Goal: Manage account settings

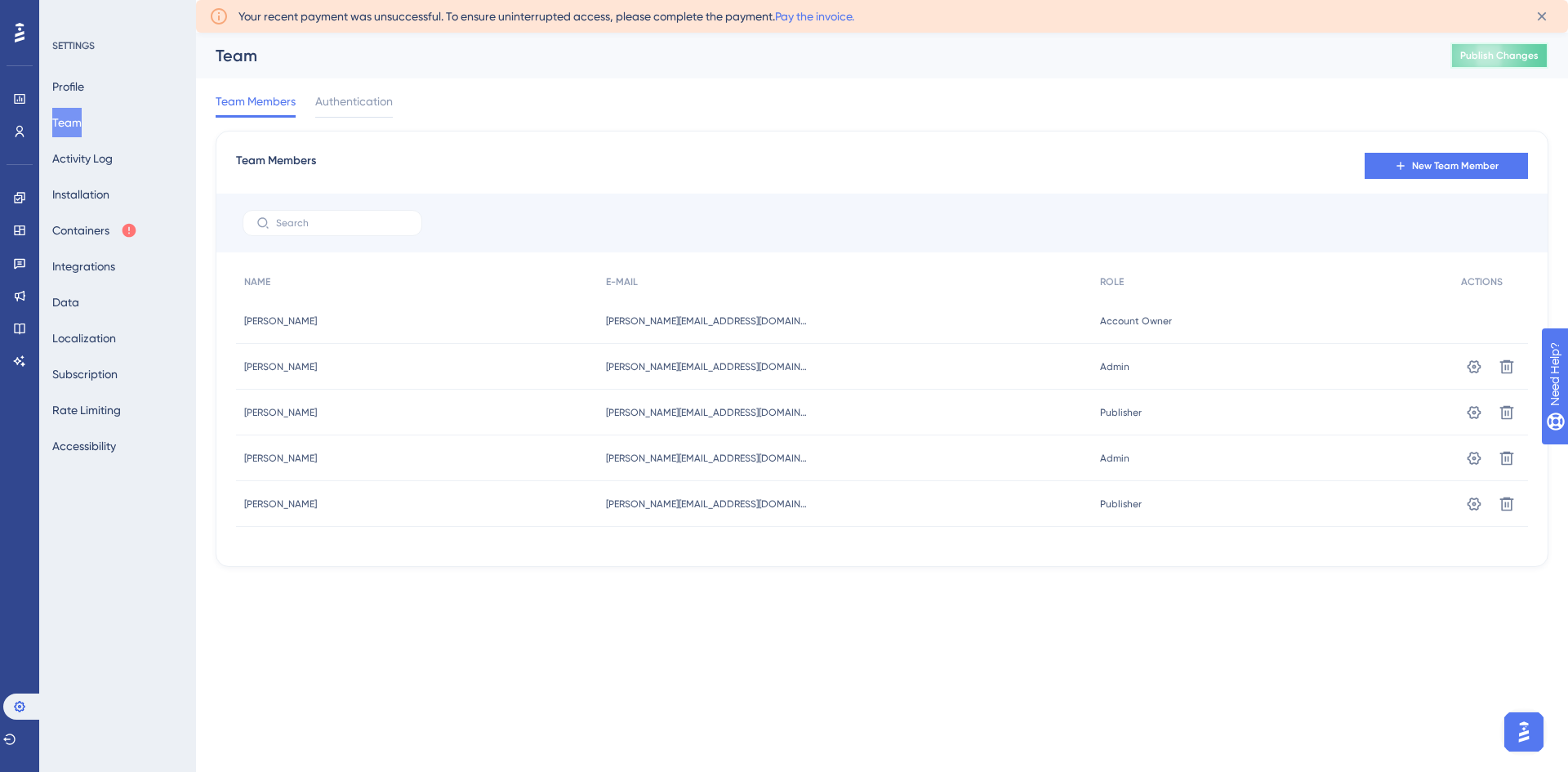
click at [1483, 51] on span "Publish Changes" at bounding box center [1499, 56] width 78 height 13
drag, startPoint x: 1091, startPoint y: 233, endPoint x: 952, endPoint y: 229, distance: 139.1
click at [1091, 233] on div at bounding box center [882, 223] width 1331 height 59
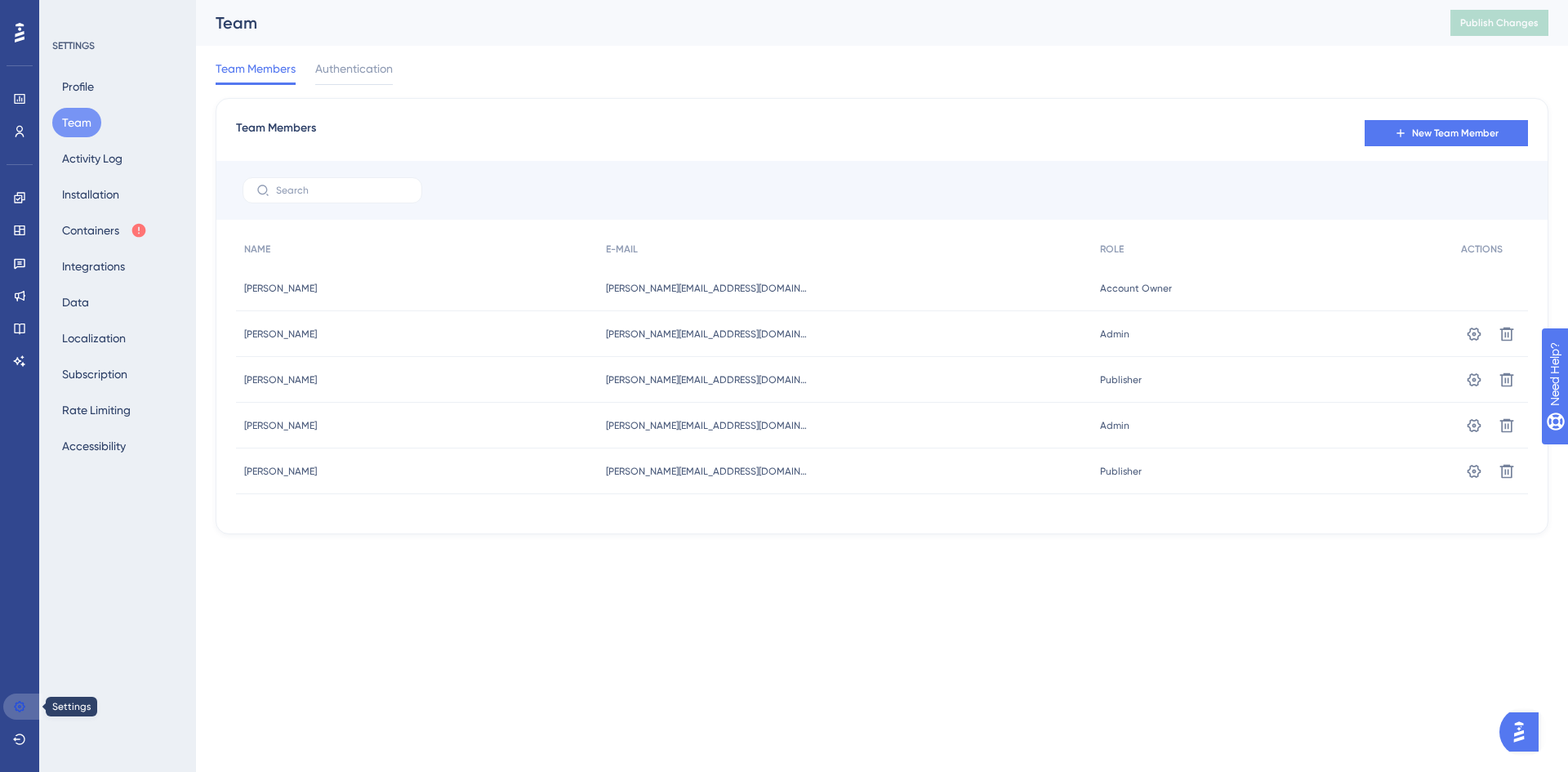
click at [17, 699] on link at bounding box center [23, 707] width 39 height 26
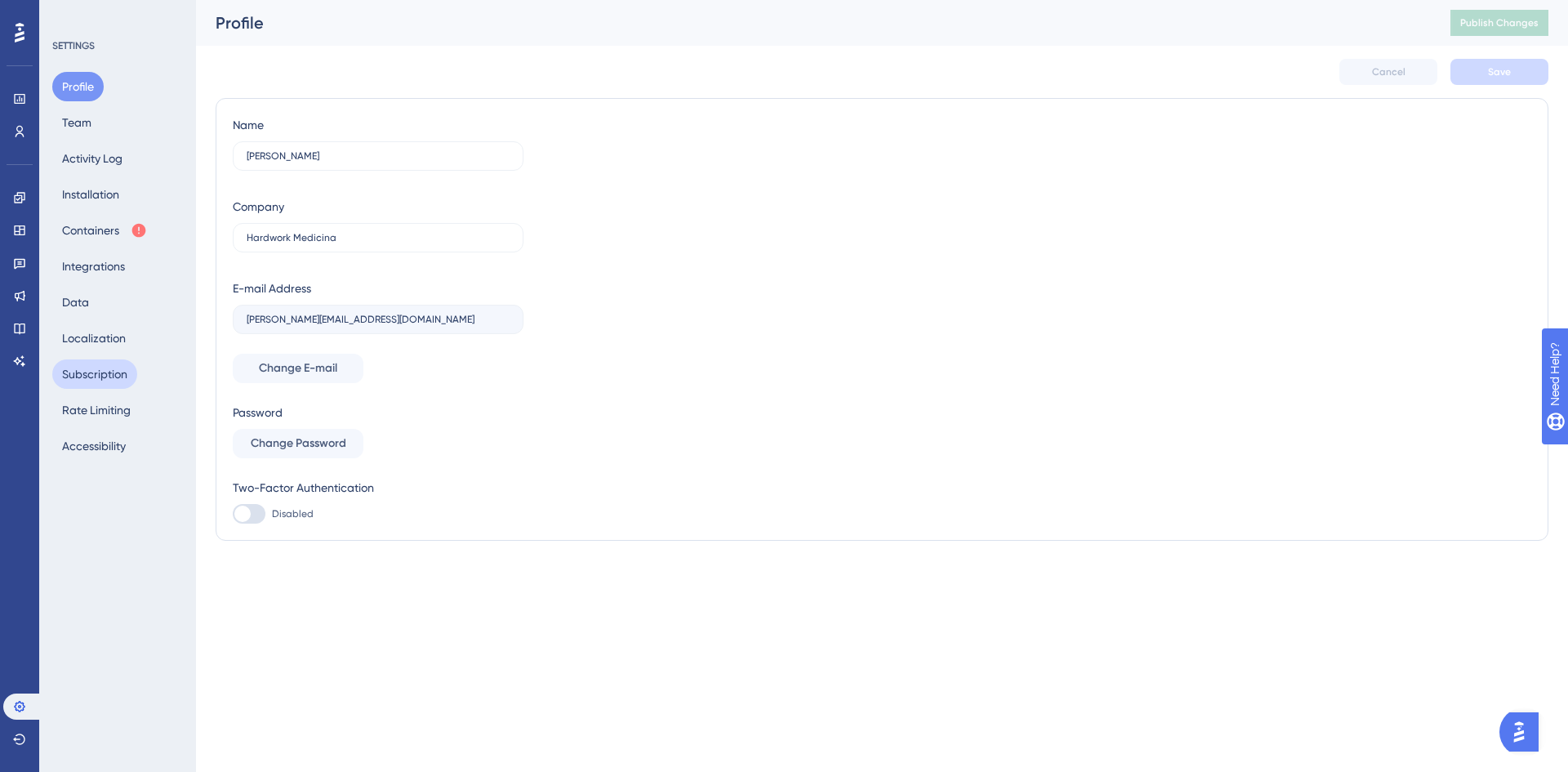
click at [92, 374] on button "Subscription" at bounding box center [95, 374] width 85 height 30
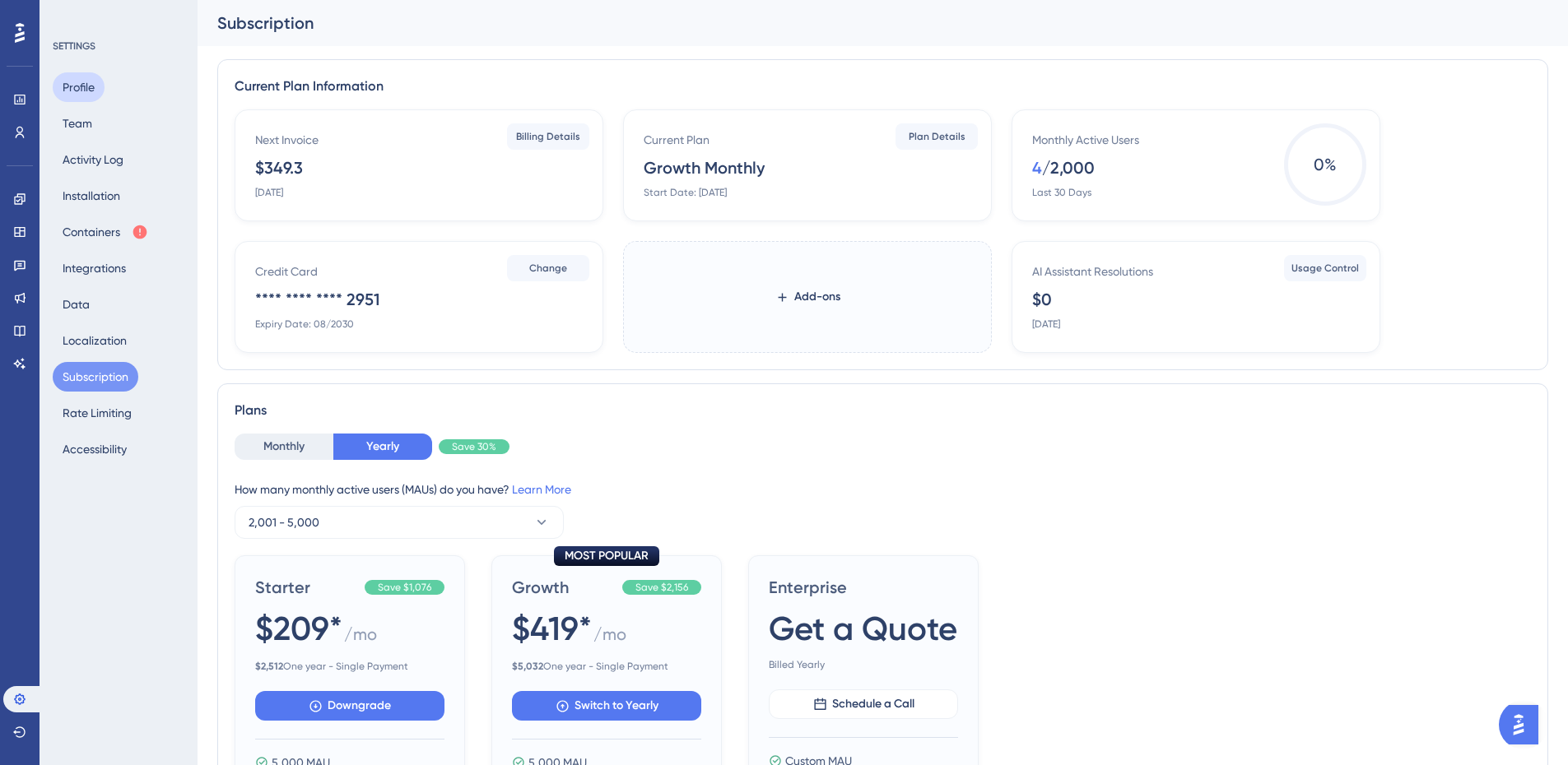
click at [84, 85] on button "Profile" at bounding box center [79, 87] width 52 height 30
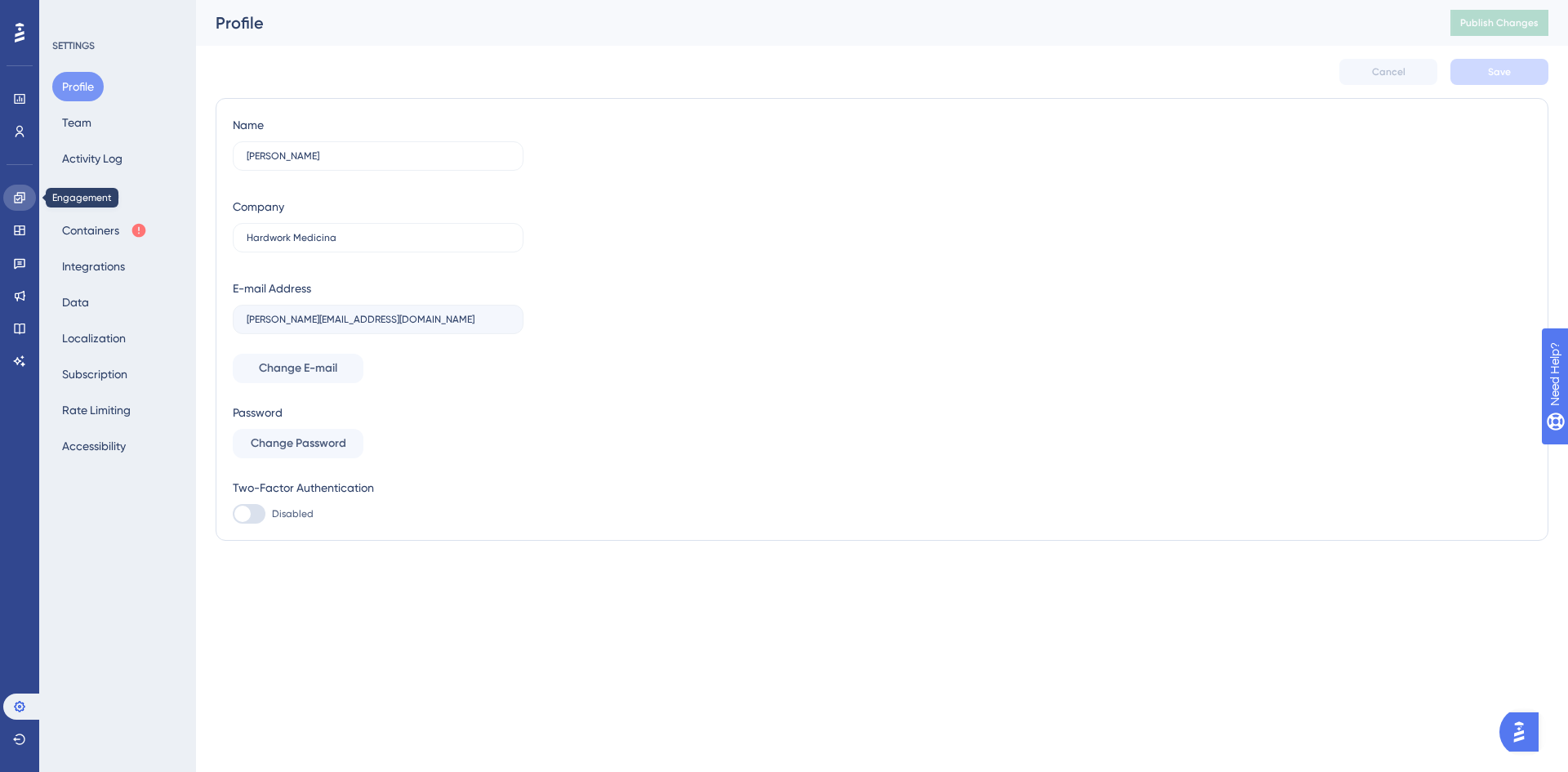
click at [18, 206] on link at bounding box center [20, 198] width 33 height 26
